Goal: Obtain resource: Download file/media

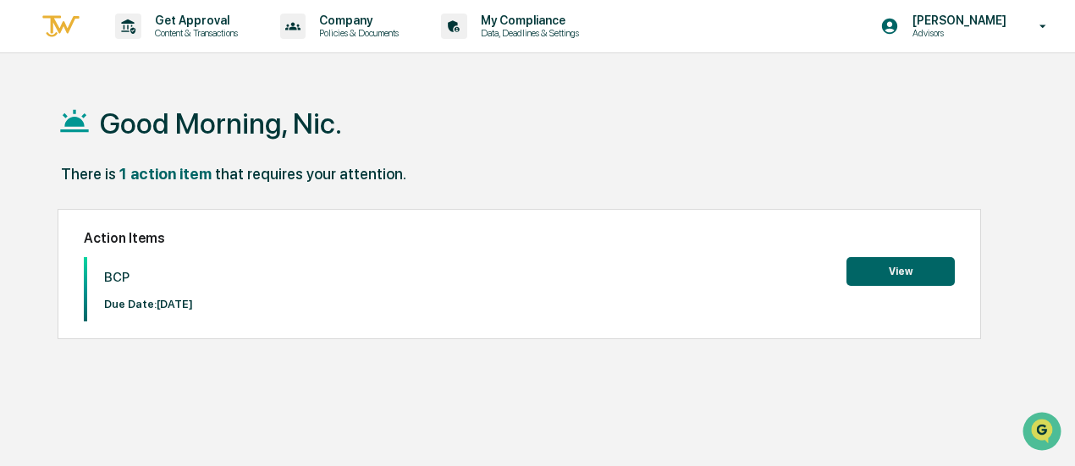
click at [904, 272] on button "View" at bounding box center [900, 271] width 108 height 29
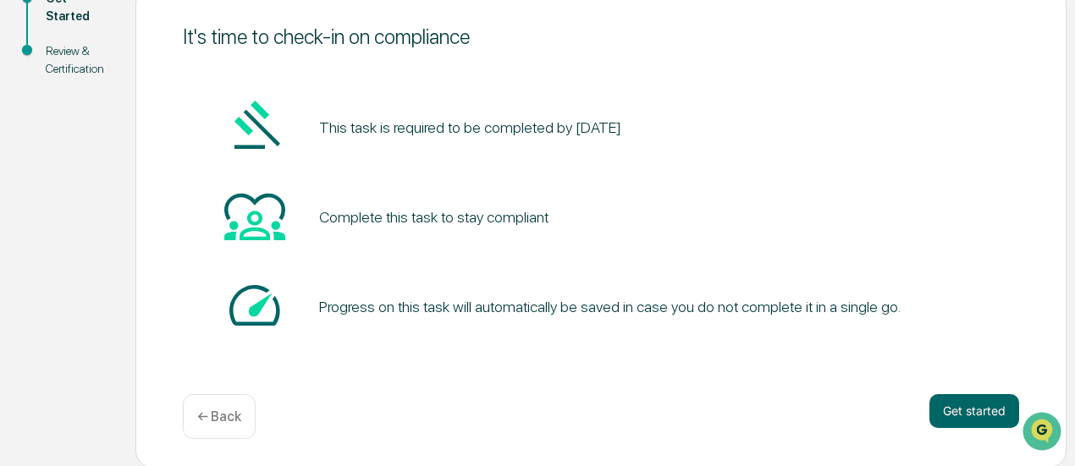
scroll to position [215, 0]
click at [964, 414] on button "Get started" at bounding box center [974, 411] width 90 height 34
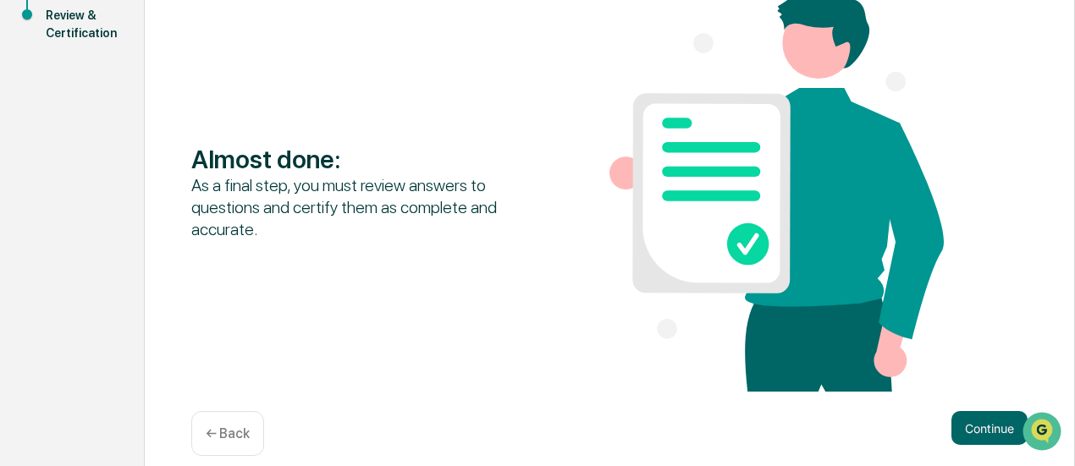
scroll to position [269, 0]
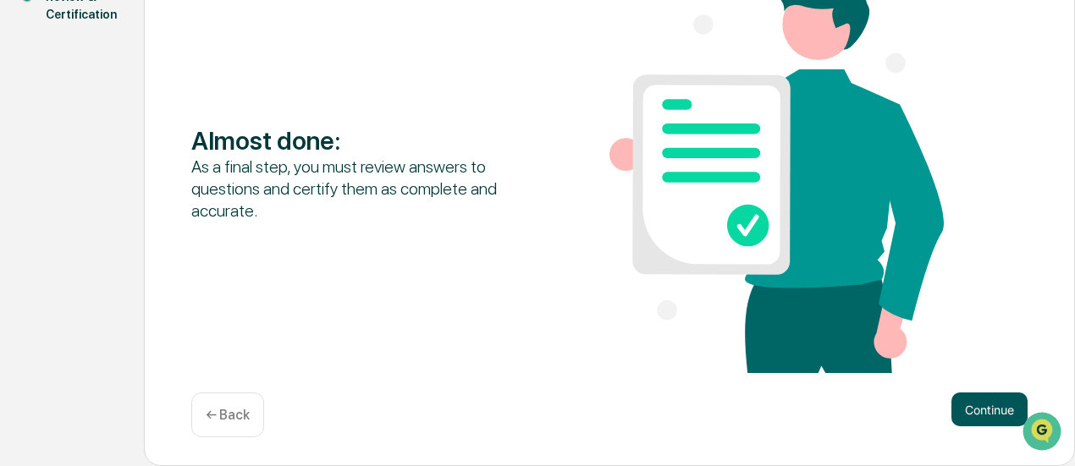
click at [982, 400] on button "Continue" at bounding box center [989, 410] width 76 height 34
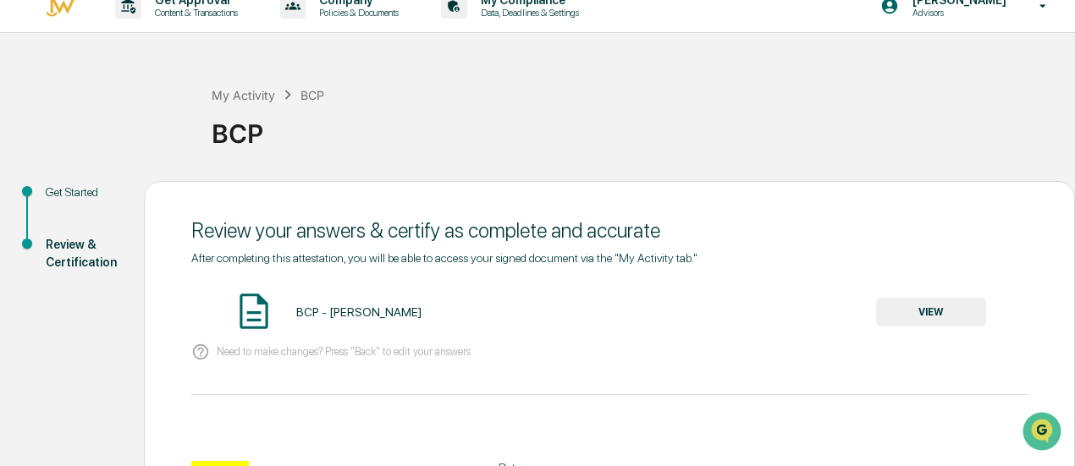
scroll to position [15, 0]
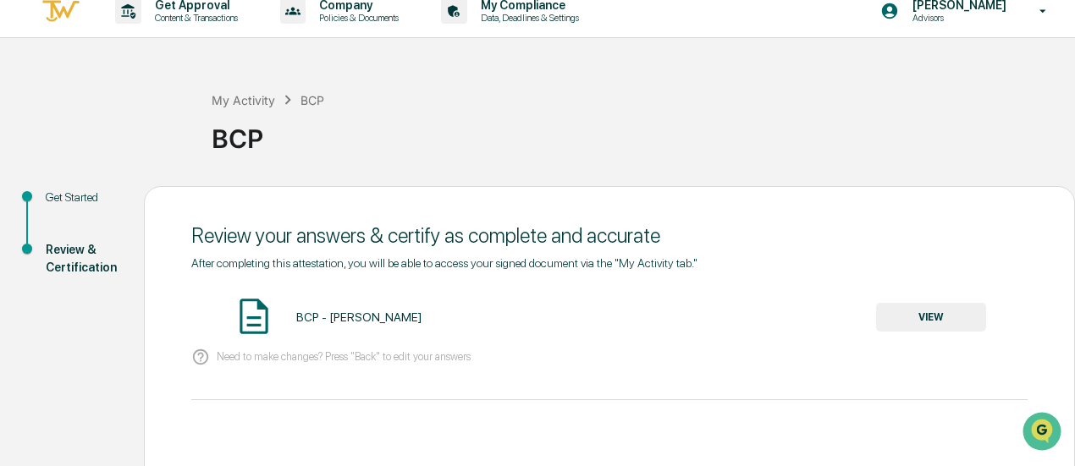
click at [956, 315] on button "VIEW" at bounding box center [931, 317] width 110 height 29
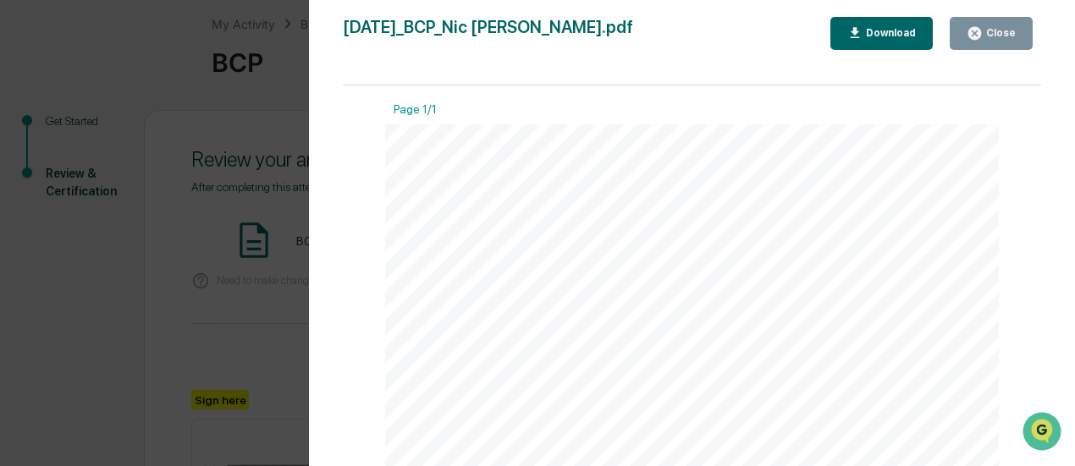
scroll to position [0, 0]
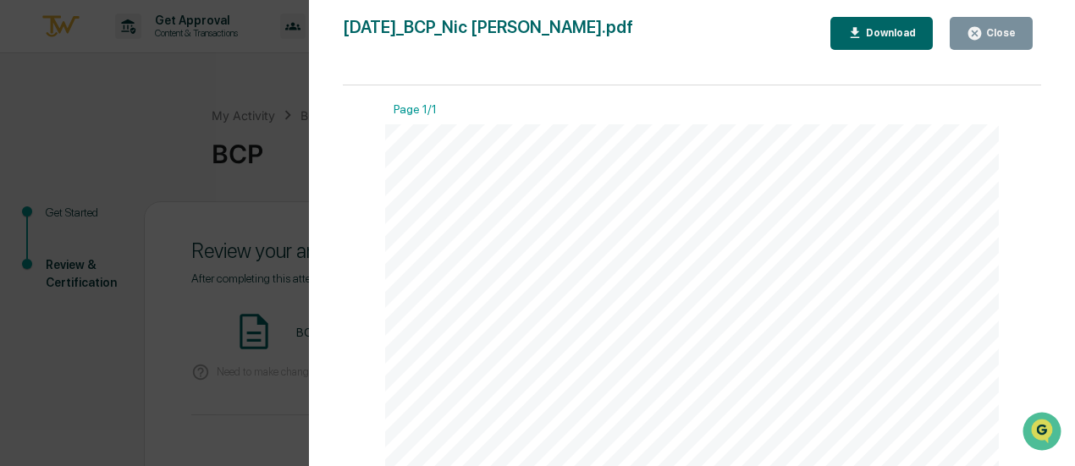
click at [919, 22] on button "Download" at bounding box center [881, 33] width 103 height 33
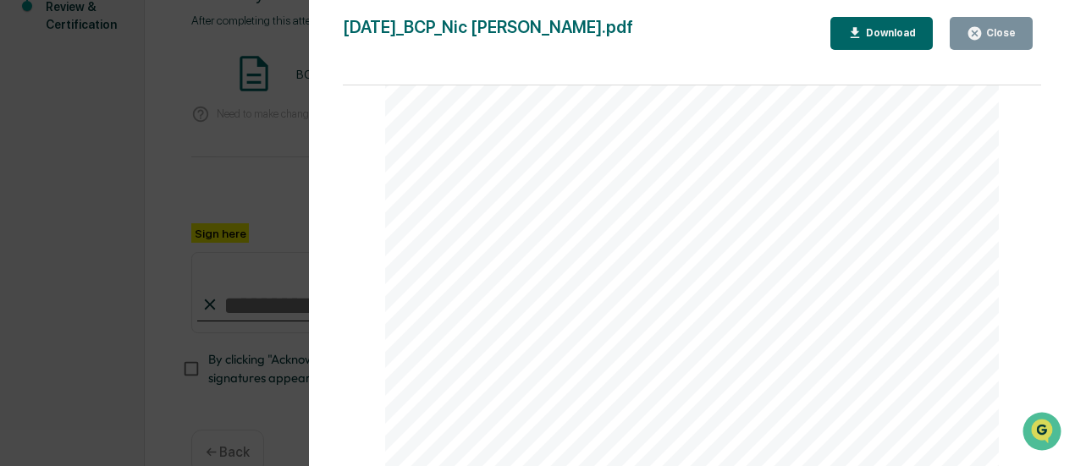
scroll to position [301, 0]
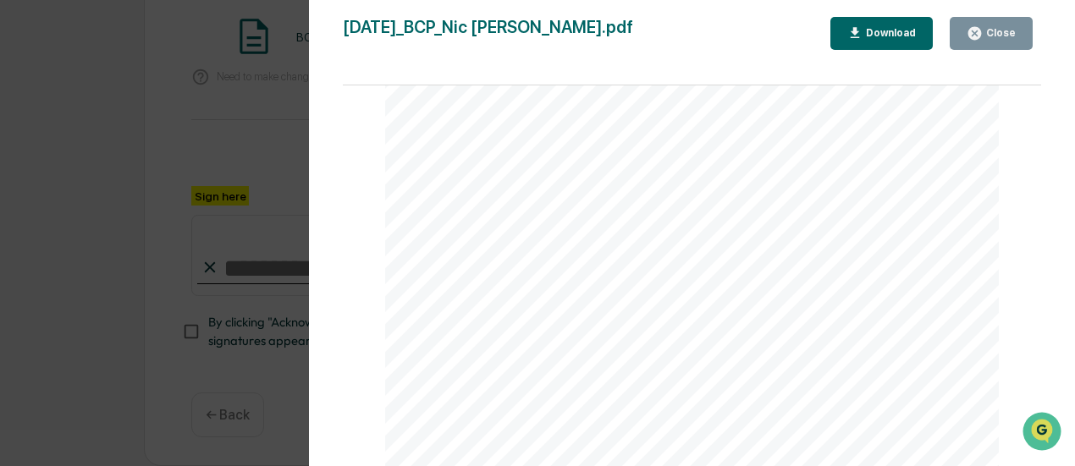
click at [992, 42] on button "Close" at bounding box center [991, 33] width 83 height 33
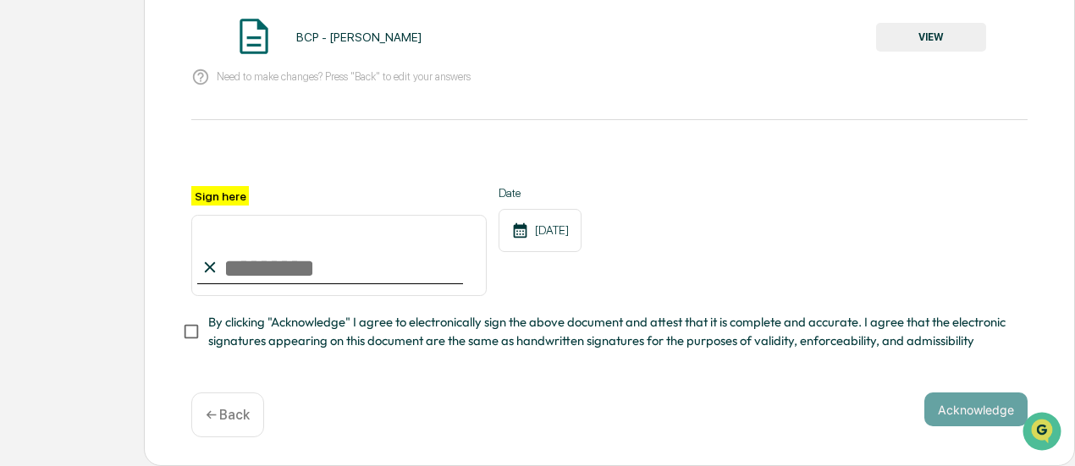
click at [262, 267] on input "Sign here" at bounding box center [338, 255] width 295 height 81
type input "**********"
click at [779, 248] on div "**********" at bounding box center [609, 241] width 836 height 110
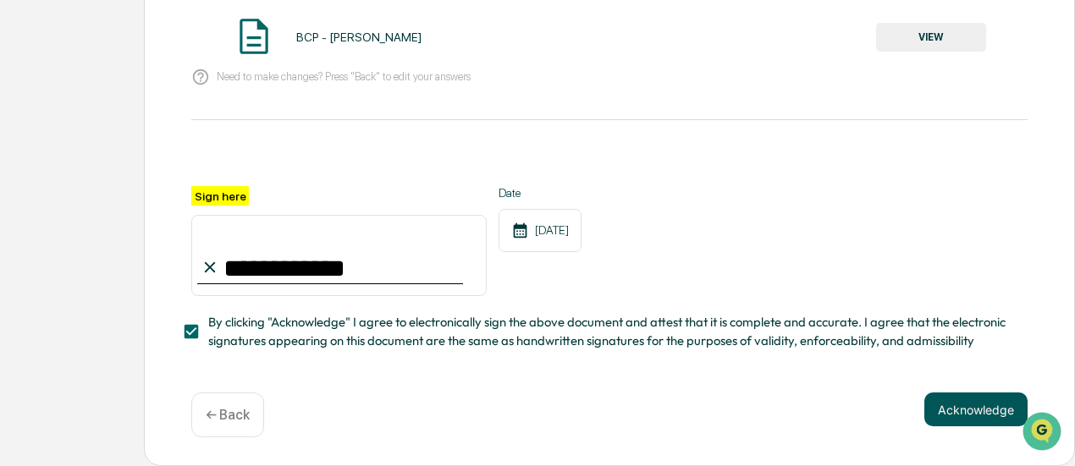
click at [983, 398] on button "Acknowledge" at bounding box center [975, 410] width 103 height 34
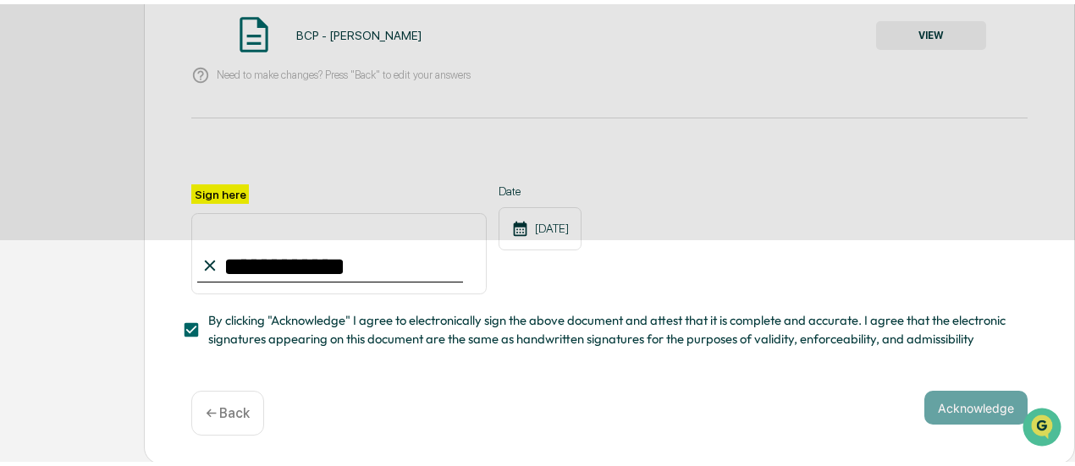
scroll to position [215, 0]
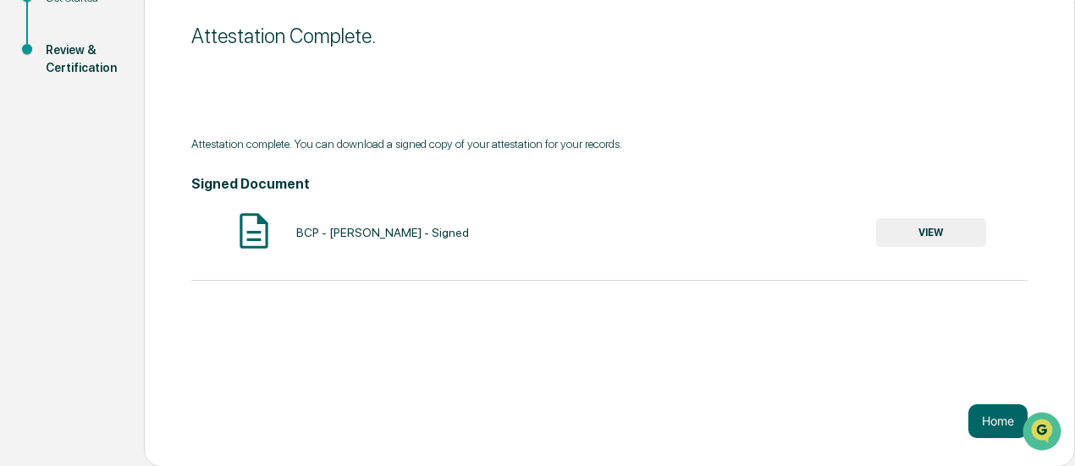
click at [899, 240] on button "VIEW" at bounding box center [931, 232] width 110 height 29
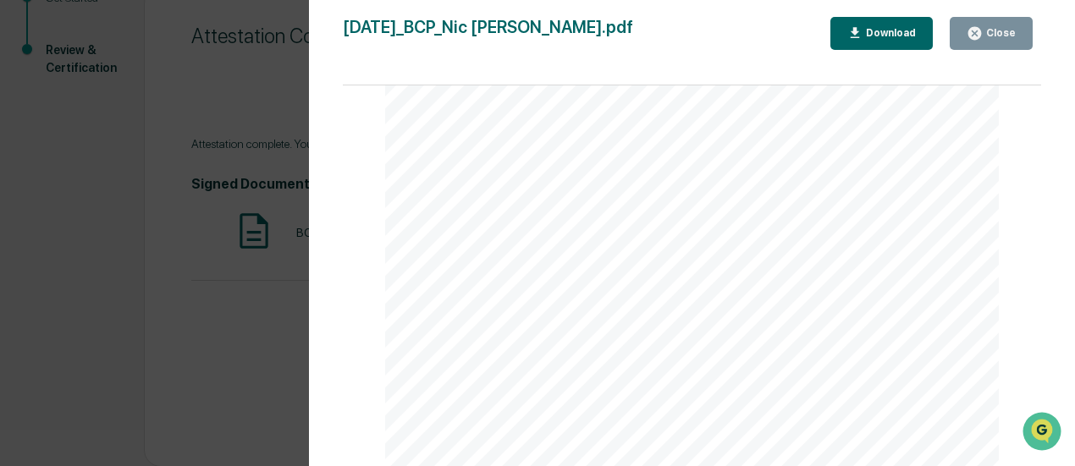
scroll to position [276, 0]
click at [873, 40] on div "Download" at bounding box center [881, 33] width 69 height 16
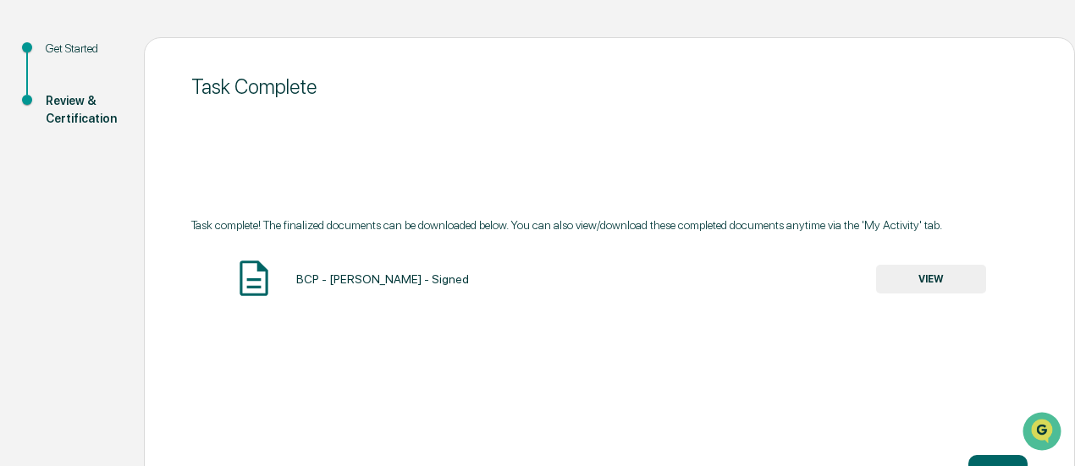
scroll to position [215, 0]
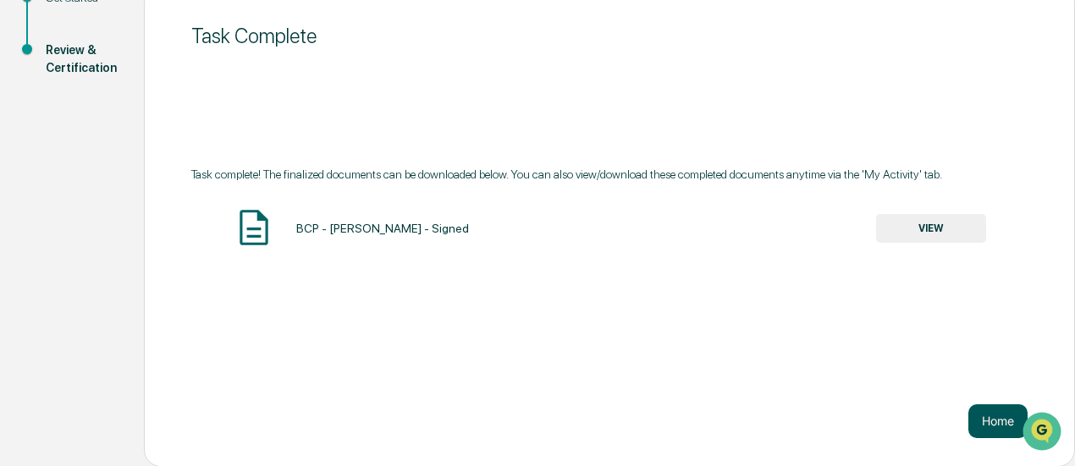
click at [1002, 429] on button "Home" at bounding box center [997, 422] width 59 height 34
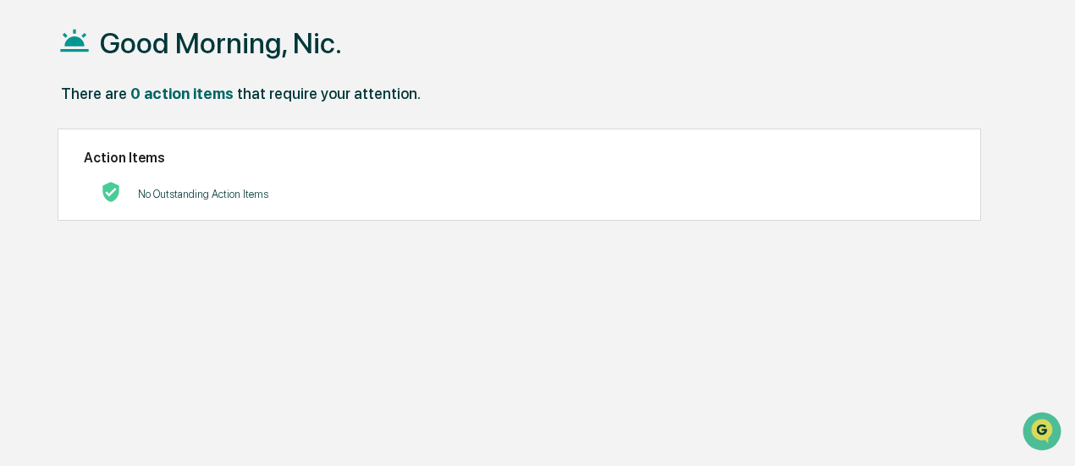
scroll to position [80, 0]
click at [185, 52] on h1 "Good Morning, Nic." at bounding box center [221, 44] width 242 height 34
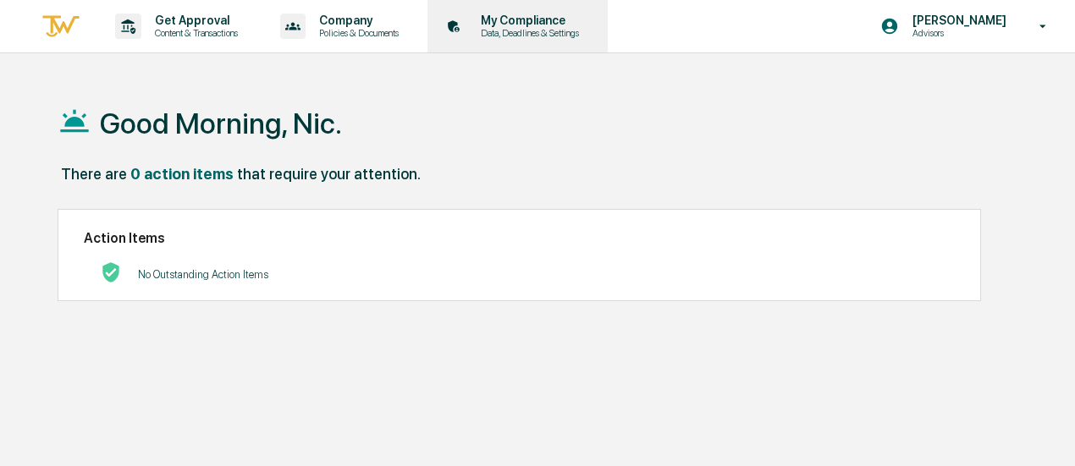
click at [506, 23] on p "My Compliance" at bounding box center [527, 21] width 120 height 14
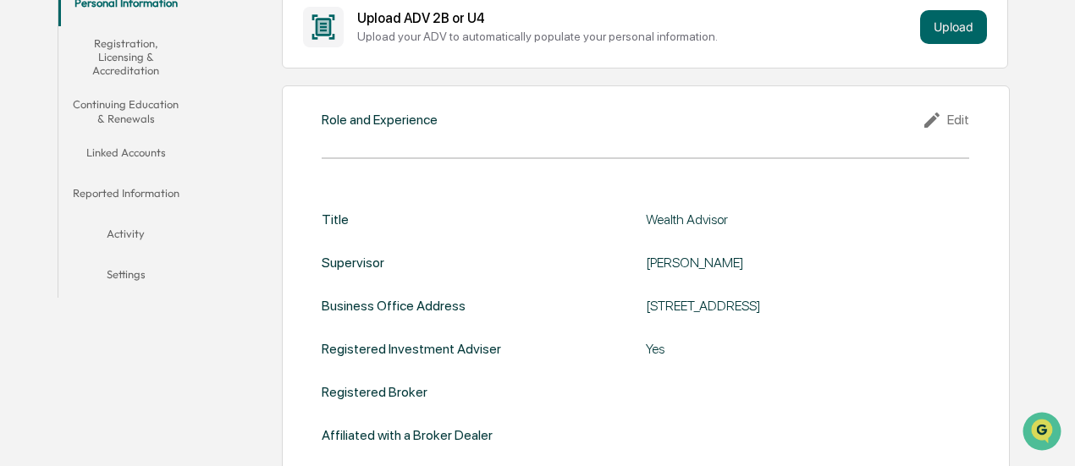
scroll to position [339, 0]
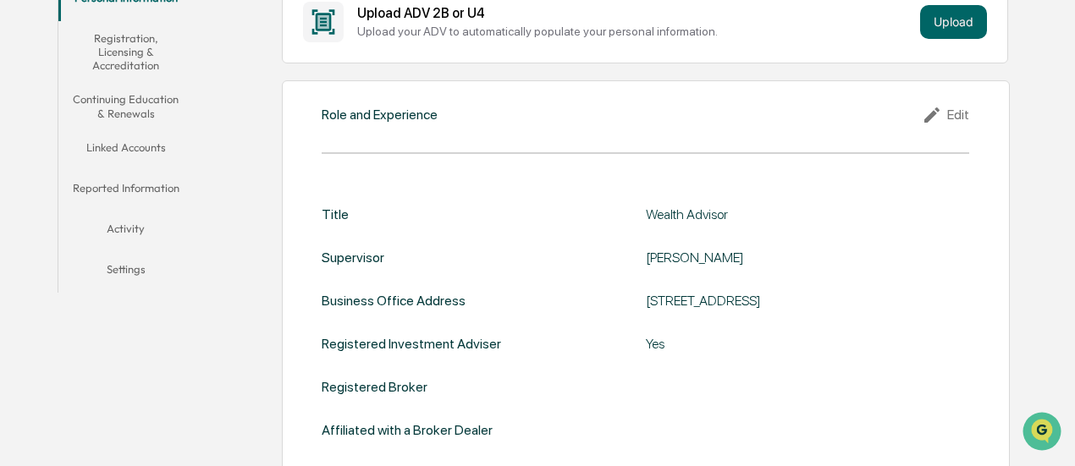
click at [136, 88] on button "Continuing Education & Renewals" at bounding box center [125, 106] width 135 height 48
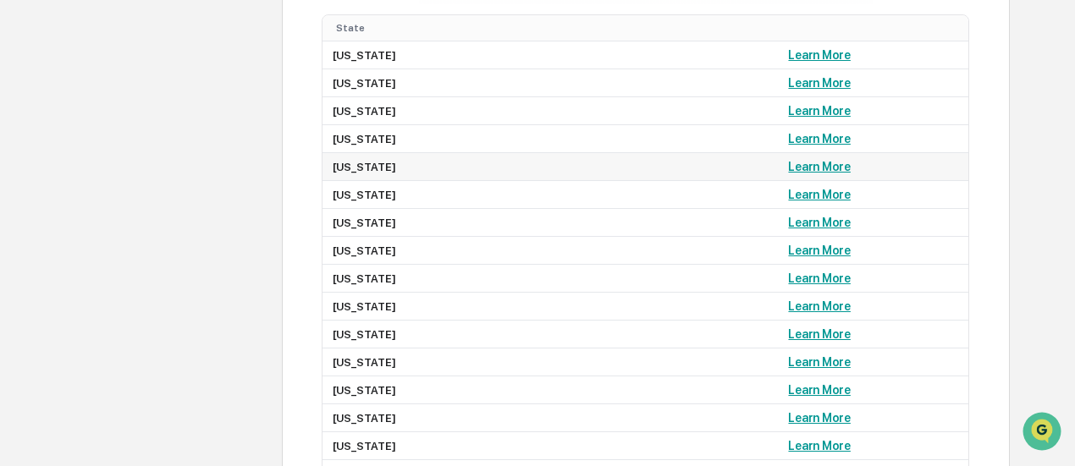
scroll to position [1270, 0]
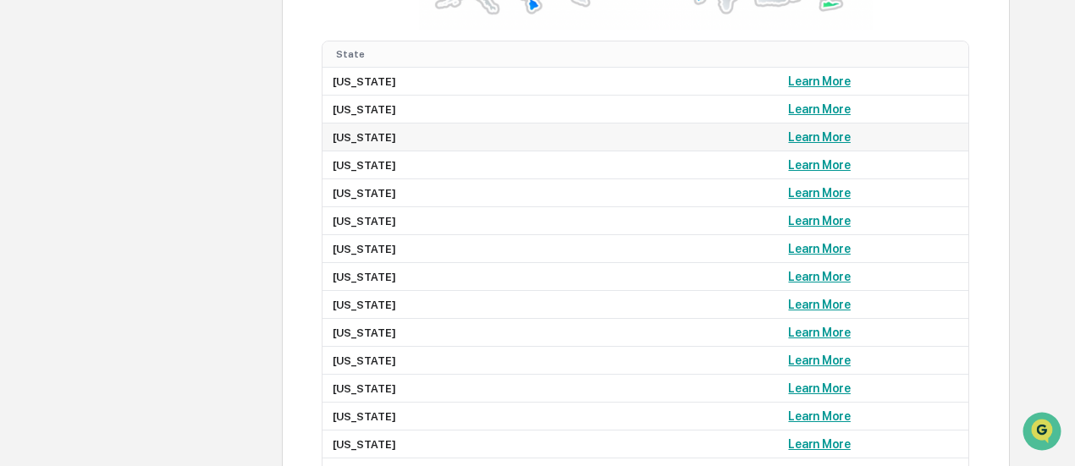
click at [788, 138] on link "Learn More" at bounding box center [819, 137] width 62 height 14
